Goal: Check status: Check status

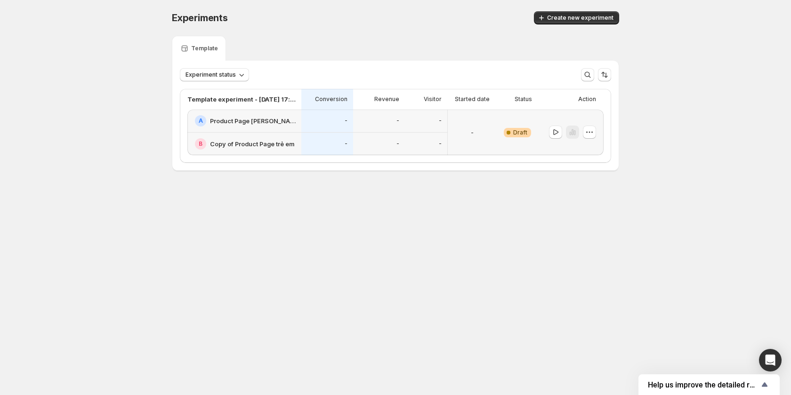
click at [436, 133] on div "-" at bounding box center [426, 144] width 42 height 23
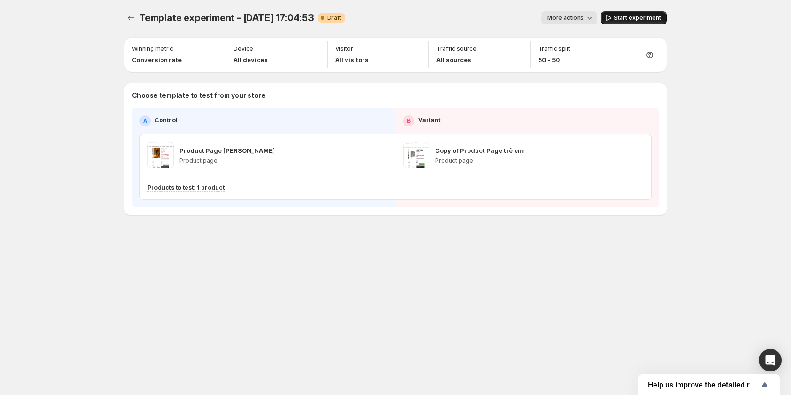
click at [630, 17] on span "Start experiment" at bounding box center [637, 18] width 47 height 8
click at [580, 17] on span "More actions" at bounding box center [561, 18] width 37 height 8
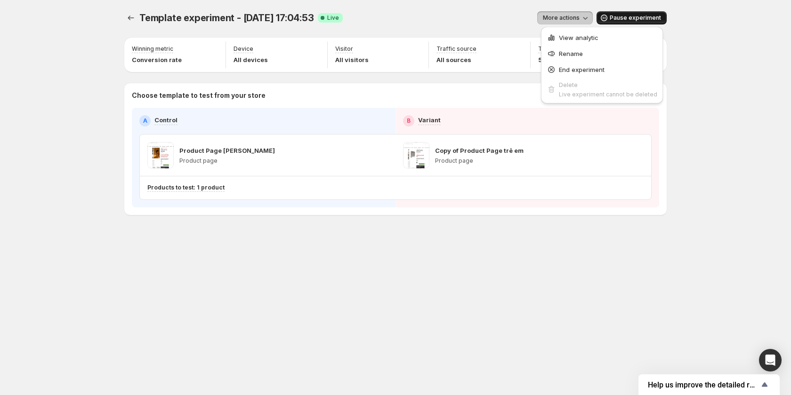
click at [580, 17] on span "More actions" at bounding box center [561, 18] width 37 height 8
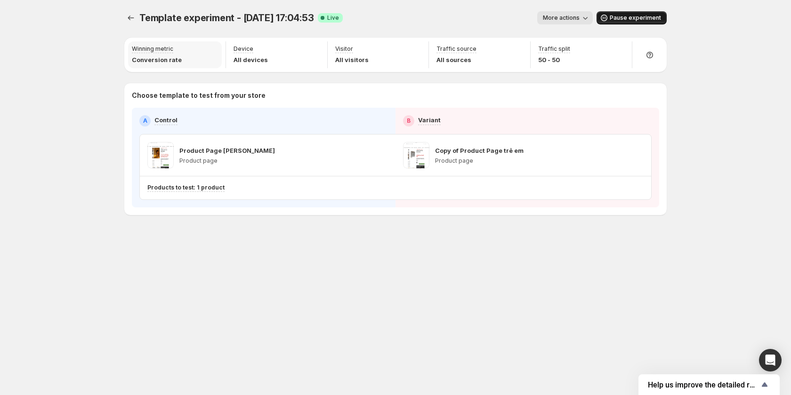
click at [180, 59] on div "Winning metric Conversion rate" at bounding box center [175, 54] width 94 height 27
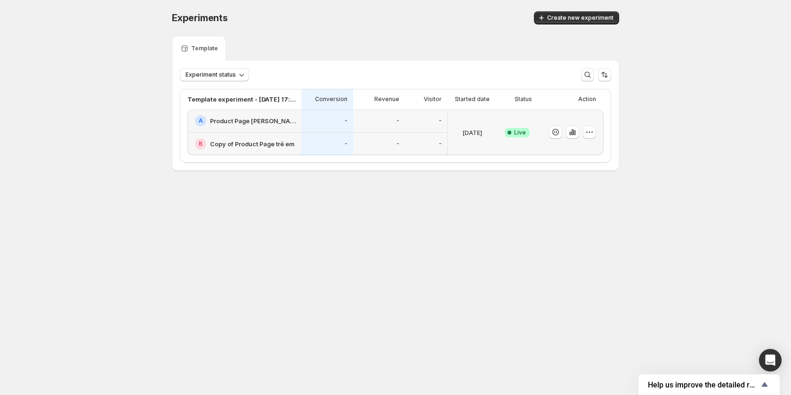
click at [366, 137] on div "-" at bounding box center [379, 144] width 52 height 23
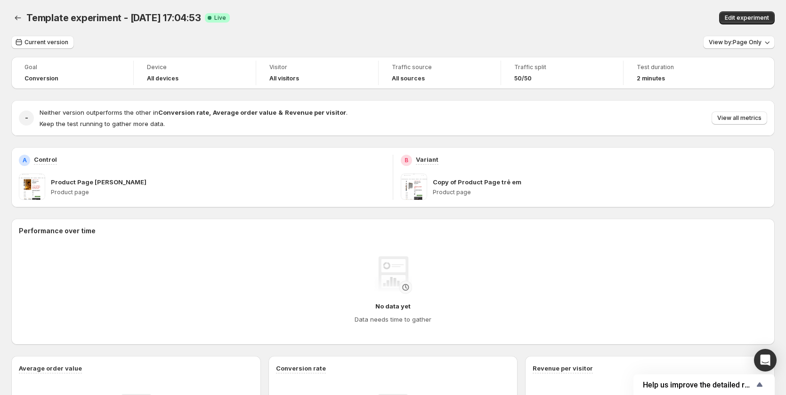
click at [645, 78] on span "2 minutes" at bounding box center [651, 79] width 28 height 8
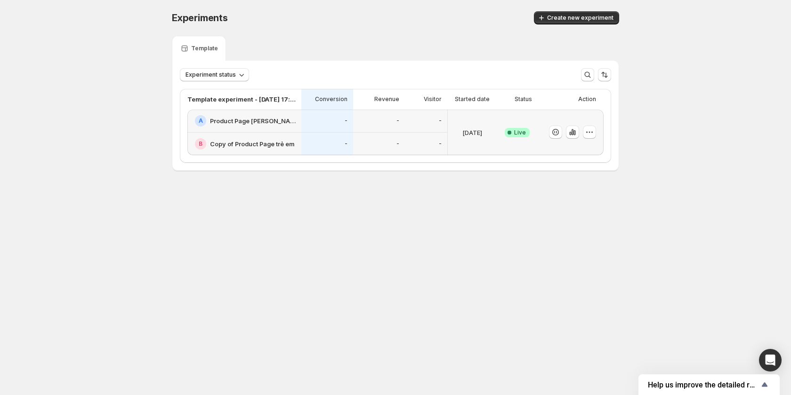
click at [345, 133] on div "-" at bounding box center [327, 144] width 52 height 23
drag, startPoint x: 395, startPoint y: 132, endPoint x: 389, endPoint y: 133, distance: 5.2
click at [395, 133] on div "-" at bounding box center [379, 144] width 52 height 23
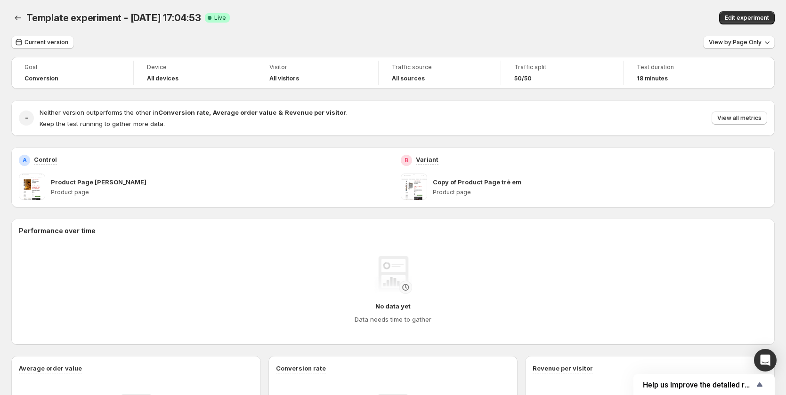
click at [184, 76] on div "All devices" at bounding box center [195, 79] width 96 height 8
click at [656, 81] on span "18 minutes" at bounding box center [652, 79] width 31 height 8
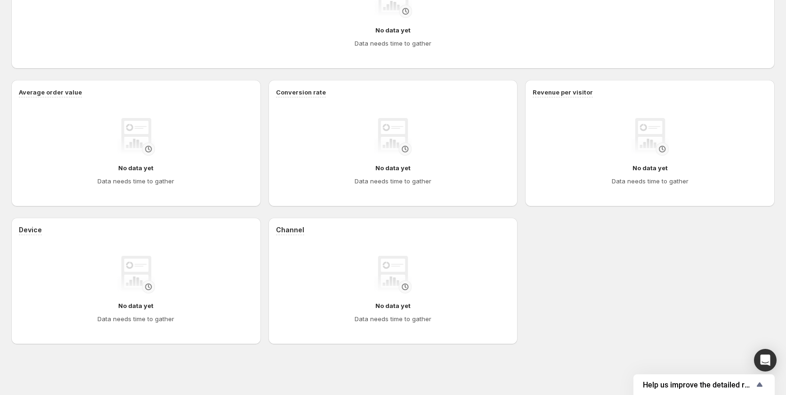
scroll to position [88, 0]
